Goal: Task Accomplishment & Management: Manage account settings

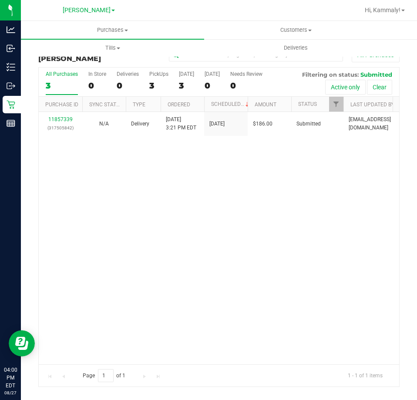
click at [148, 225] on div "11857339 (317505842) N/A Delivery [DATE] 3:21 PM EDT 8/28/2025 $186.00 Submitte…" at bounding box center [219, 238] width 360 height 252
click at [283, 26] on span "Customers" at bounding box center [296, 30] width 182 height 8
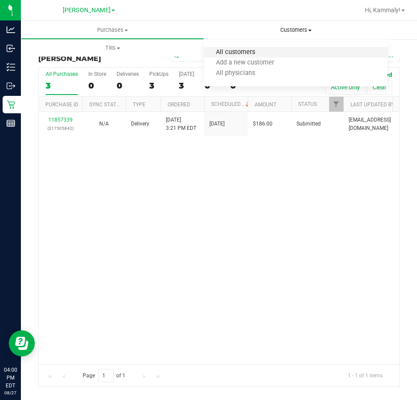
click at [255, 52] on span "All customers" at bounding box center [235, 52] width 63 height 7
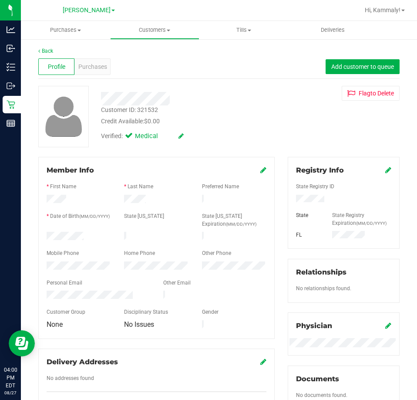
drag, startPoint x: 310, startPoint y: 103, endPoint x: 159, endPoint y: 113, distance: 150.5
click at [306, 104] on div "Customer ID: 321532 Credit Available: $0.00 Verified: Medical Flag to [GEOGRAPH…" at bounding box center [219, 116] width 374 height 61
click at [97, 69] on span "Purchases" at bounding box center [92, 66] width 29 height 9
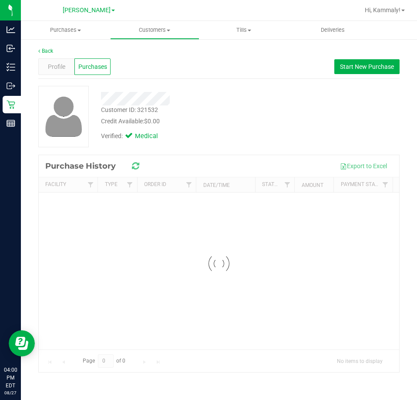
click at [218, 129] on div "Verified: Medical" at bounding box center [187, 135] width 187 height 19
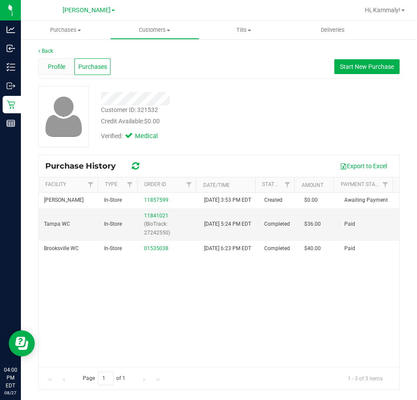
click at [59, 67] on span "Profile" at bounding box center [56, 66] width 17 height 9
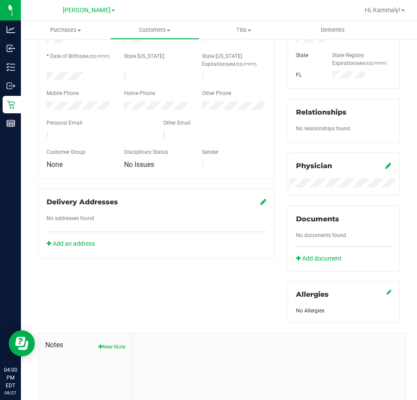
scroll to position [174, 0]
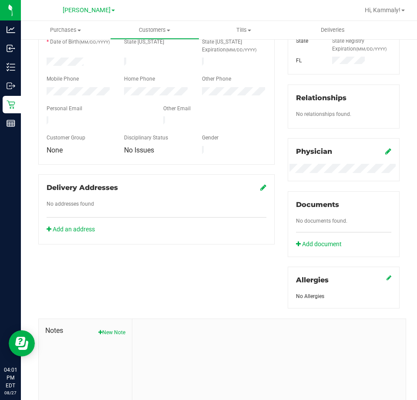
click at [168, 257] on div "Member Info * First Name * Last Name Preferred Name * Date of Birth (MM/DD/YYYY…" at bounding box center [219, 209] width 374 height 453
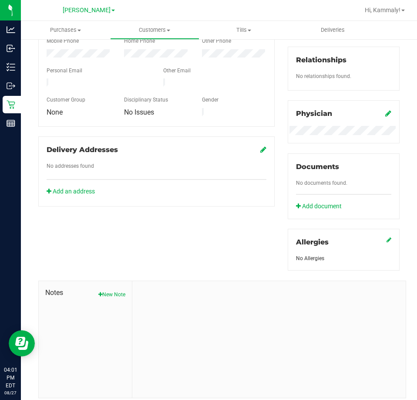
scroll to position [194, 0]
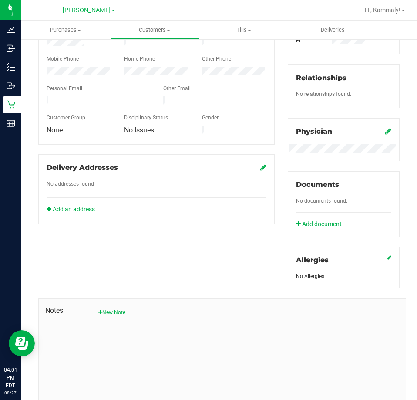
click at [107, 309] on button "New Note" at bounding box center [111, 312] width 27 height 8
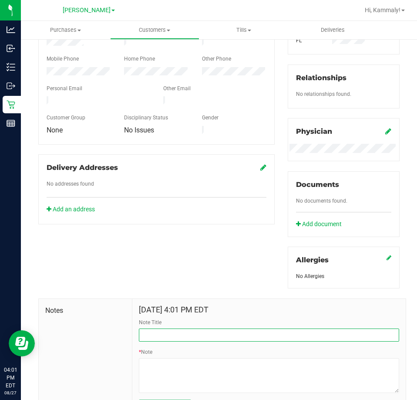
click at [180, 338] on input "Note Title" at bounding box center [269, 334] width 260 height 13
type input "1ST TIME DISCOUNT SAVED FOR "NEXT TIME""
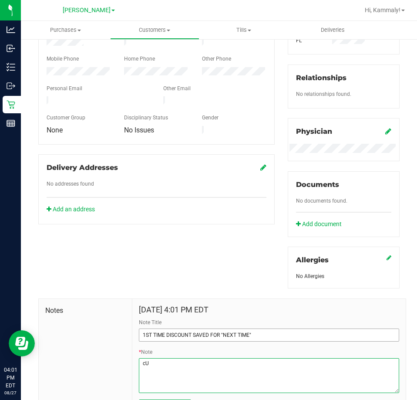
type textarea "c"
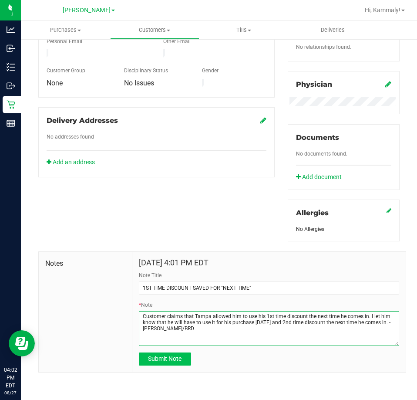
type textarea "Customer claims that Tampa allowed him to use his 1st time discount the next ti…"
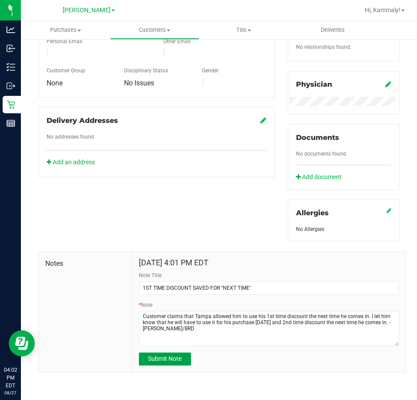
click at [167, 358] on span "Submit Note" at bounding box center [165, 358] width 34 height 7
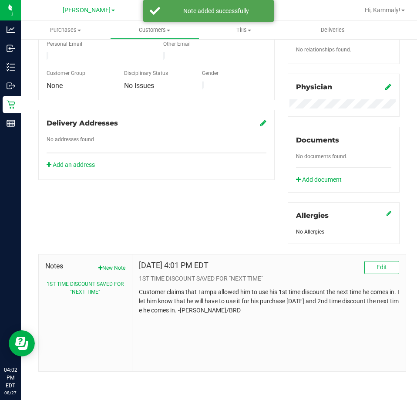
scroll to position [238, 0]
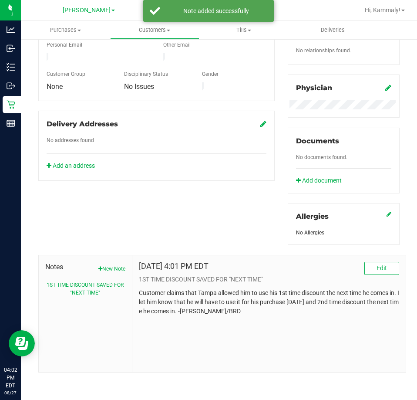
click at [159, 221] on div "Member Info * First Name * Last Name Preferred Name * Date of Birth (MM/DD/YYYY…" at bounding box center [219, 145] width 374 height 453
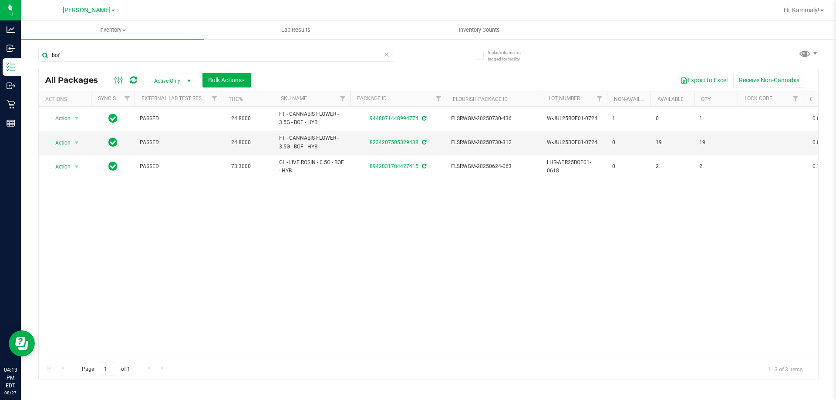
click at [704, 39] on ul "Inventory All packages All inventory Waste log Create inventory Lab Results Inv…" at bounding box center [439, 30] width 836 height 19
click at [801, 14] on link "Hi, Kammaly!" at bounding box center [803, 10] width 47 height 9
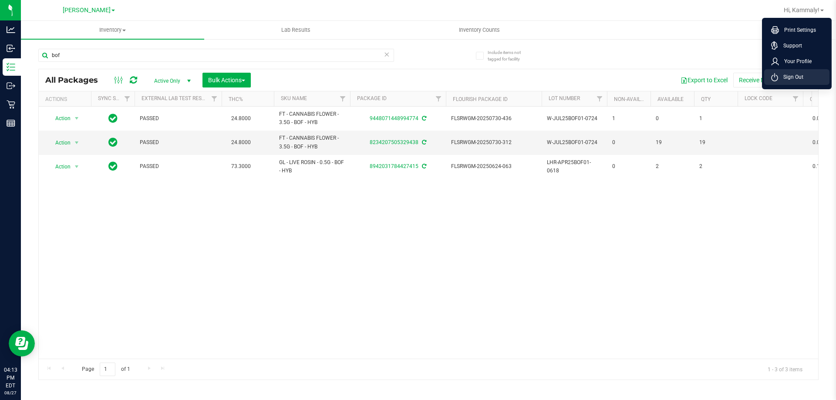
click at [785, 77] on span "Sign Out" at bounding box center [790, 77] width 25 height 9
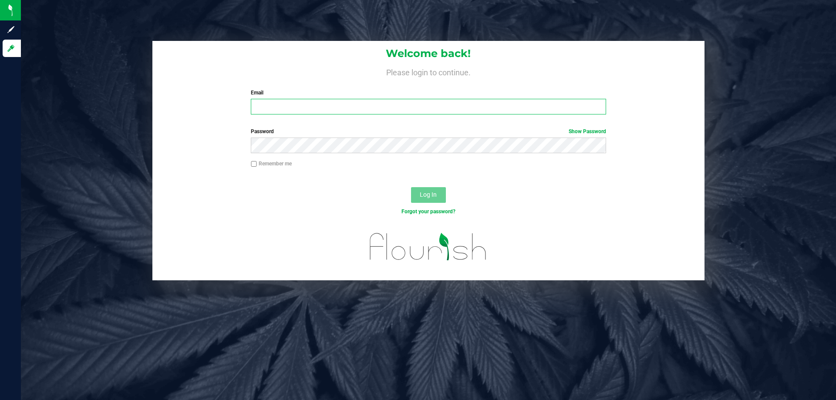
click at [422, 101] on input "Email" at bounding box center [428, 107] width 355 height 16
type input "lramos@liveparallel.com"
click at [411, 187] on button "Log In" at bounding box center [428, 195] width 35 height 16
